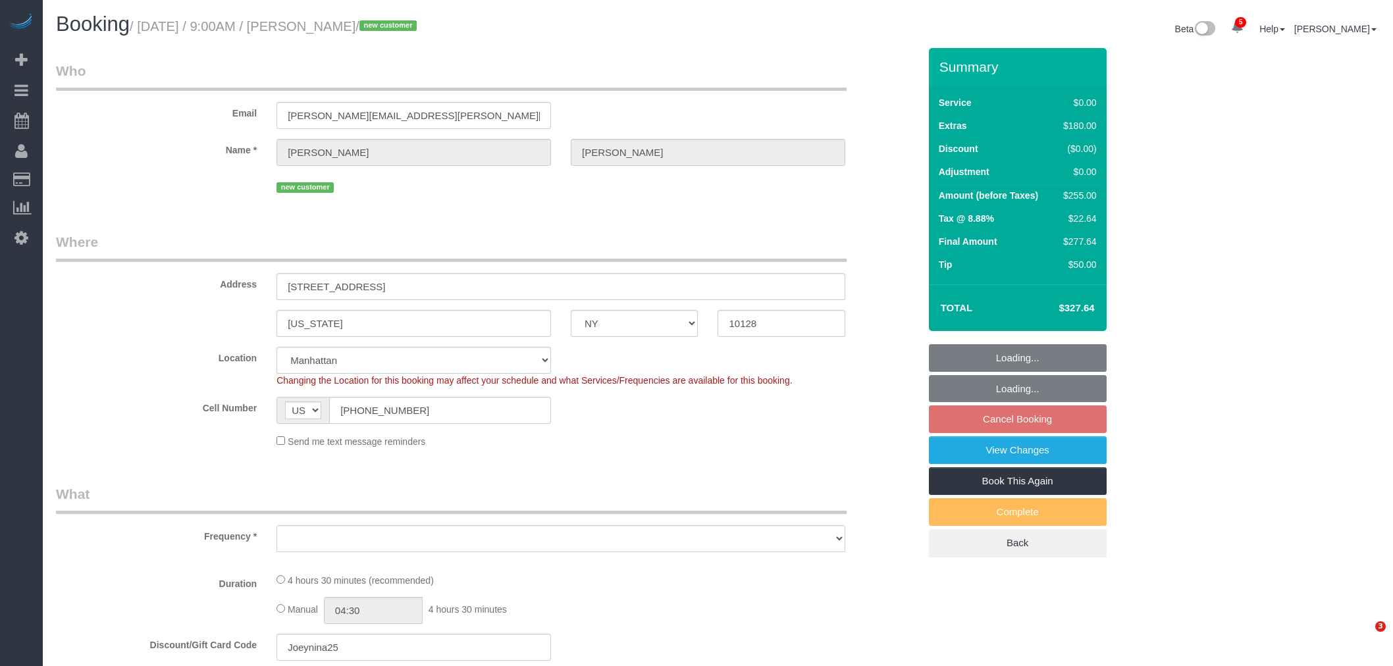
select select "NY"
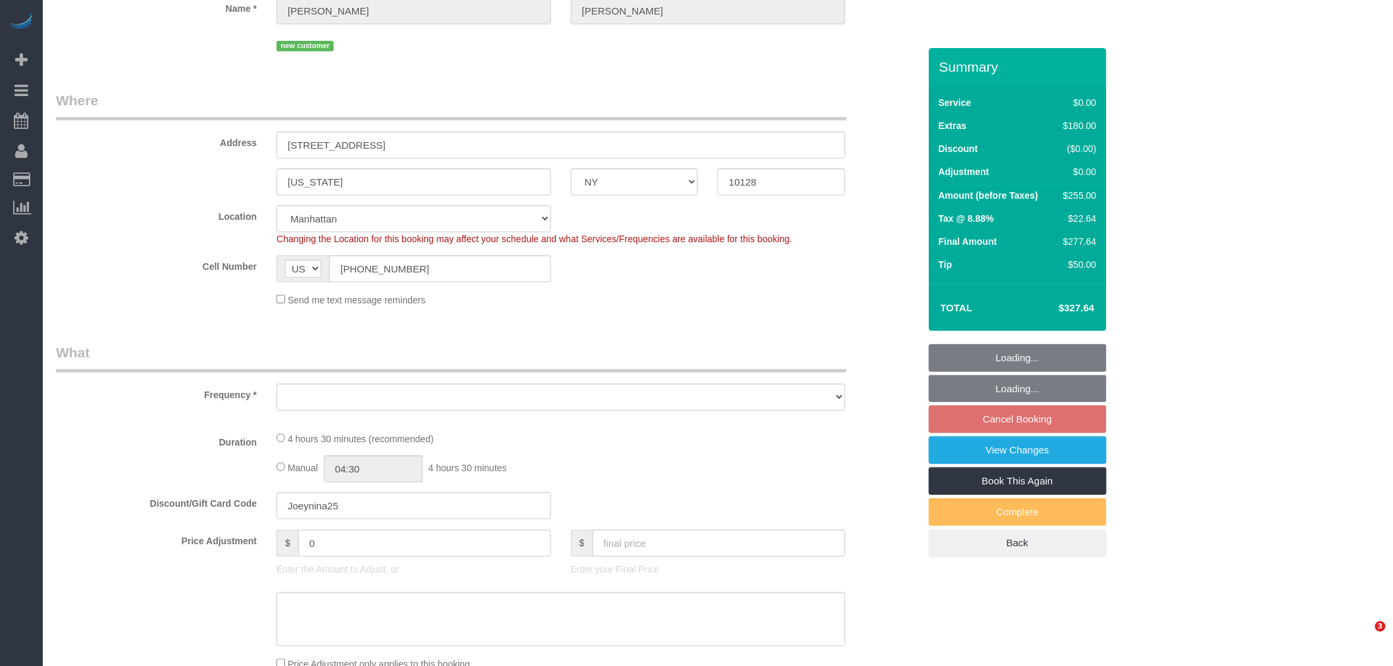
select select "object:2683"
select select "spot2"
select select "number:57"
select select "number:74"
select select "number:15"
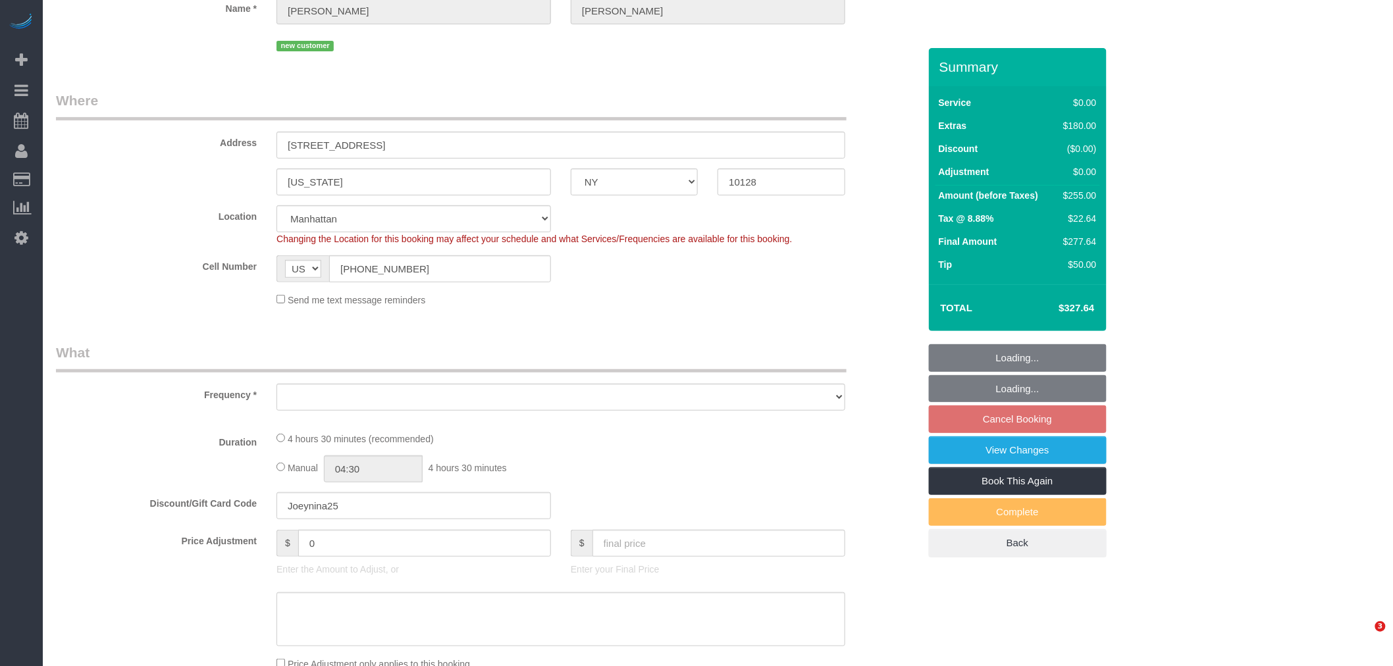
select select "number:6"
select select "object:3363"
select select "1"
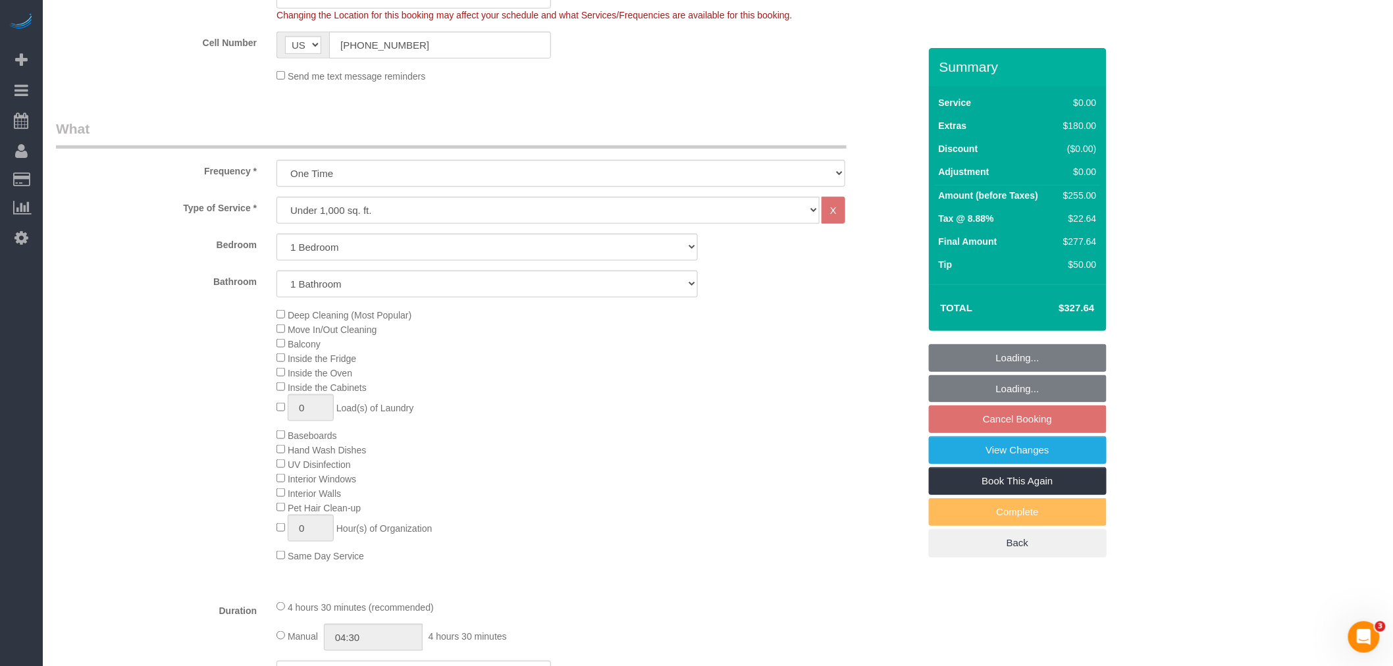
select select "1"
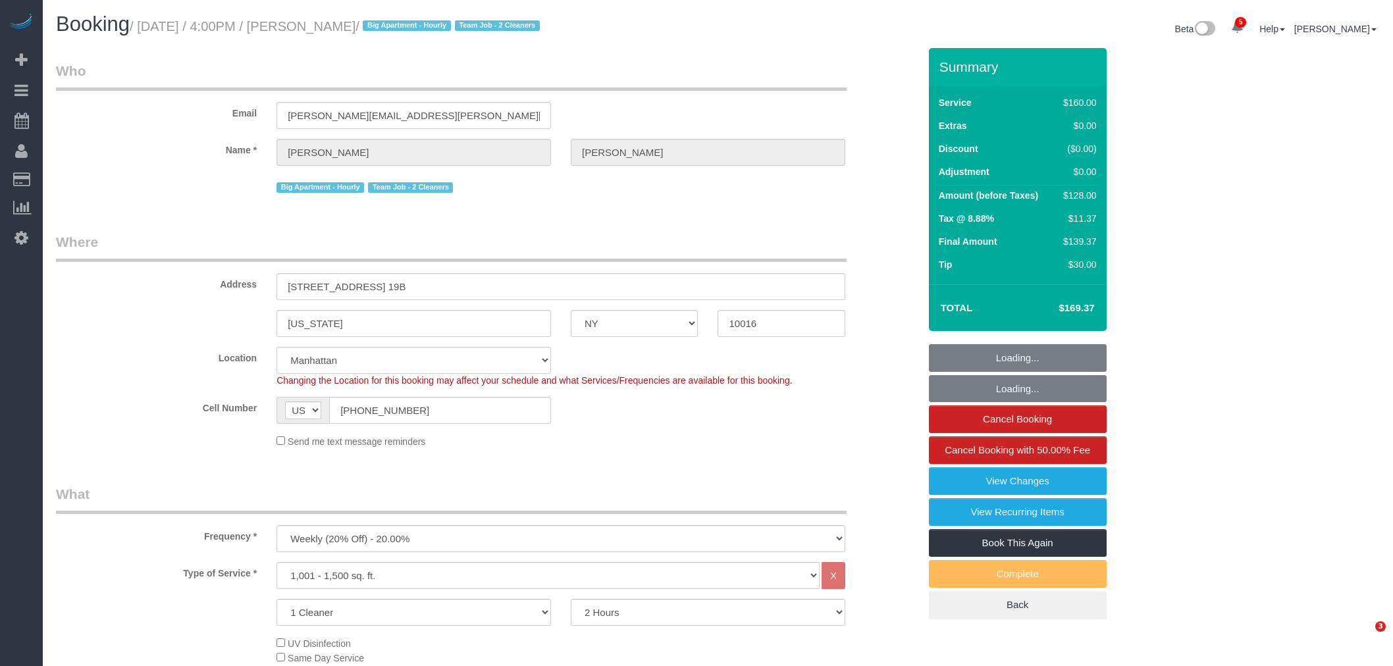
select select "NY"
select select "string:stripe-pm_1QmmDe4VGloSiKo7qN6Zl7hg"
select select "spot1"
select select "number:89"
select select "number:90"
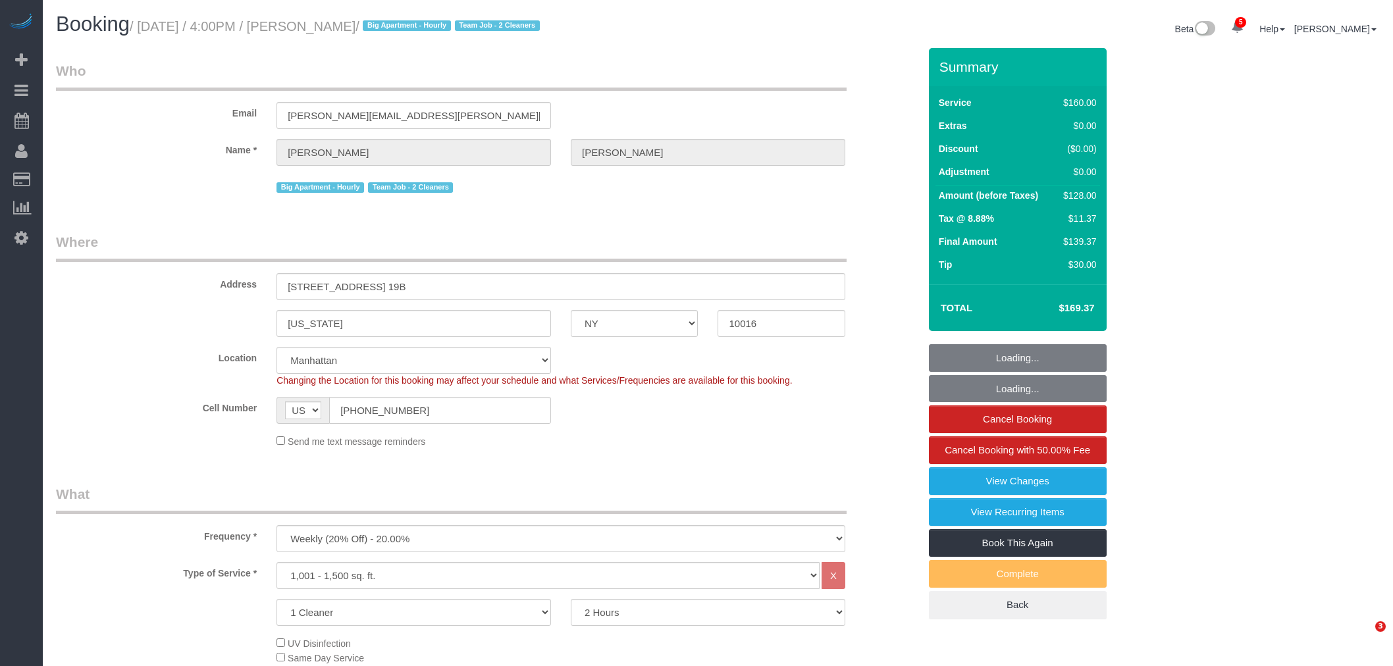
select select "number:15"
select select "number:5"
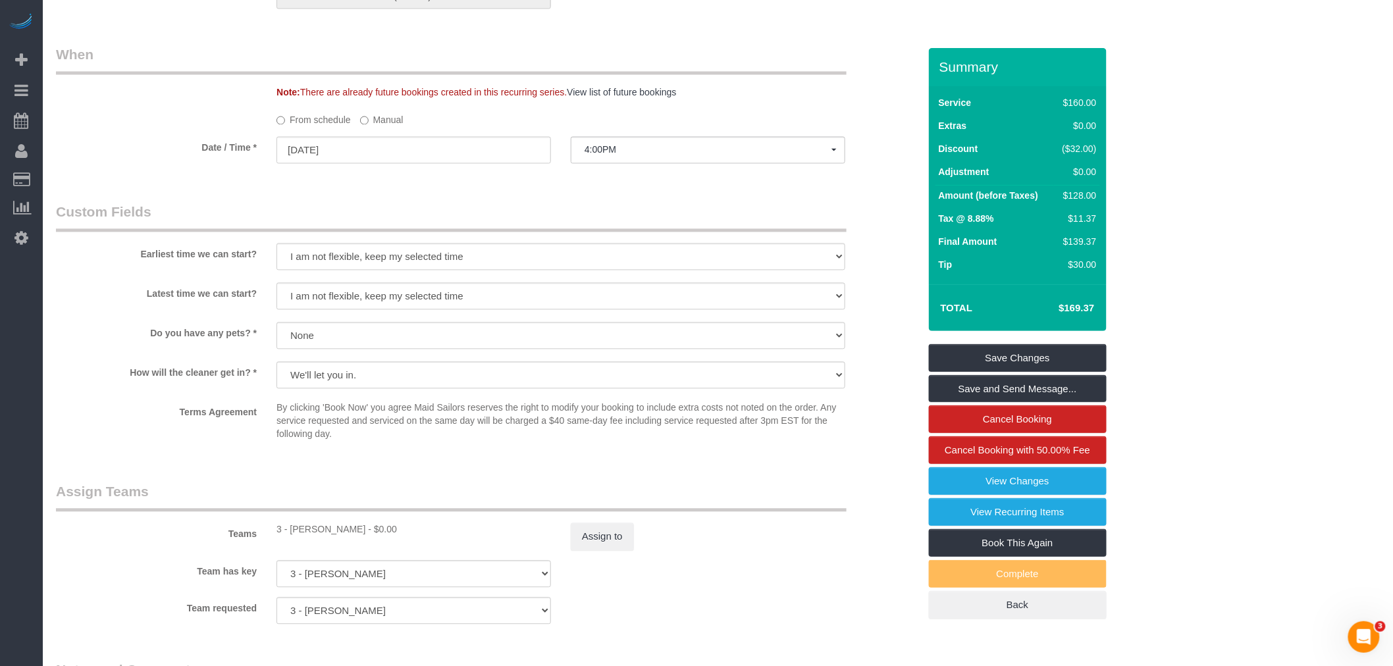
scroll to position [951, 0]
